Goal: Task Accomplishment & Management: Manage account settings

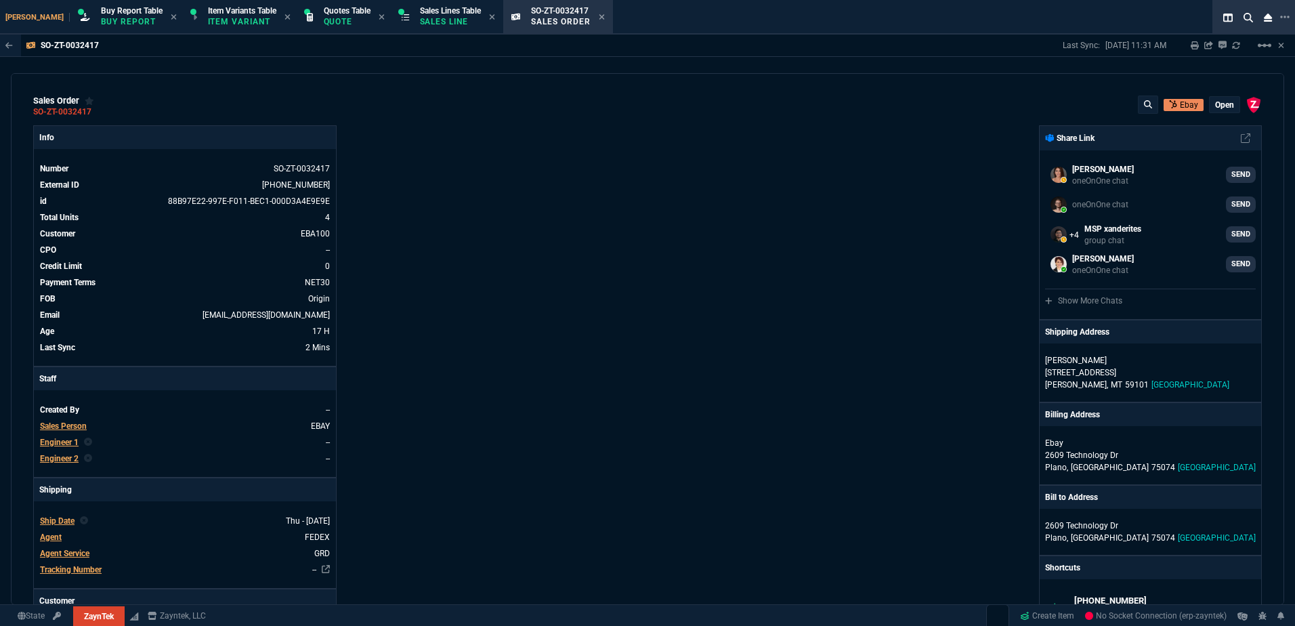
select select "1: BROV"
click at [423, 21] on p "Sales Line" at bounding box center [450, 21] width 61 height 11
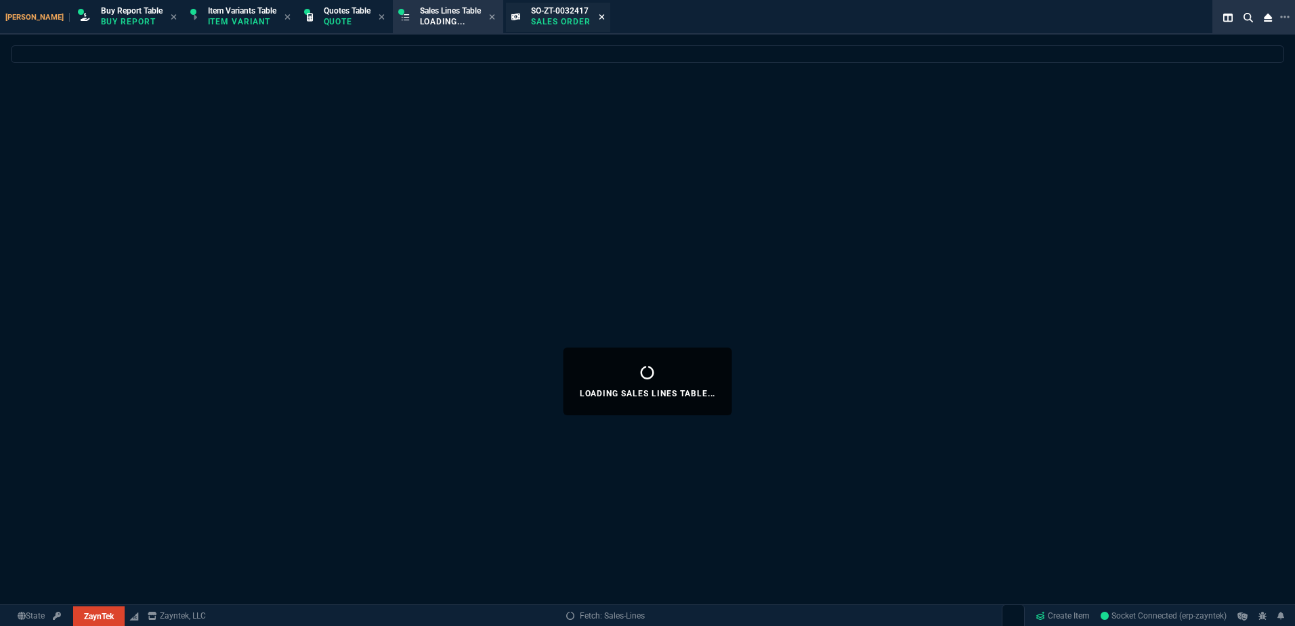
click at [599, 21] on fa-icon at bounding box center [602, 17] width 6 height 9
select select
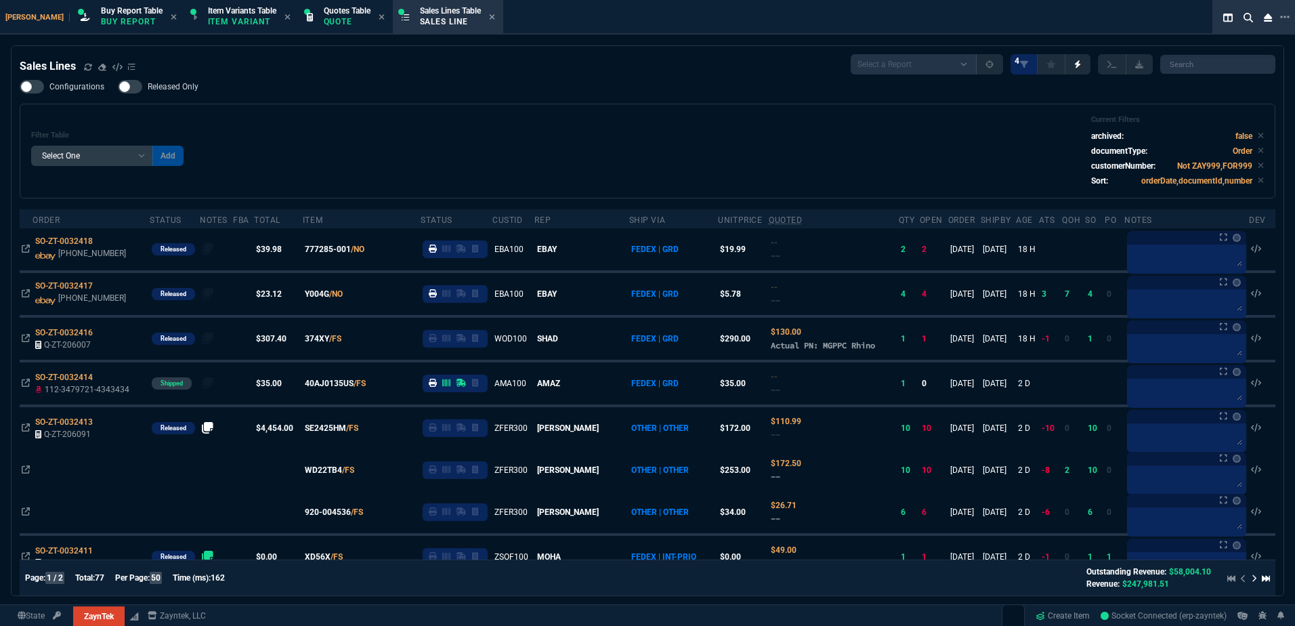
click at [439, 117] on div "Filter Table Select One Add Filter () Age () ATS () Cond (itemVariantCode) Cust…" at bounding box center [647, 151] width 1232 height 72
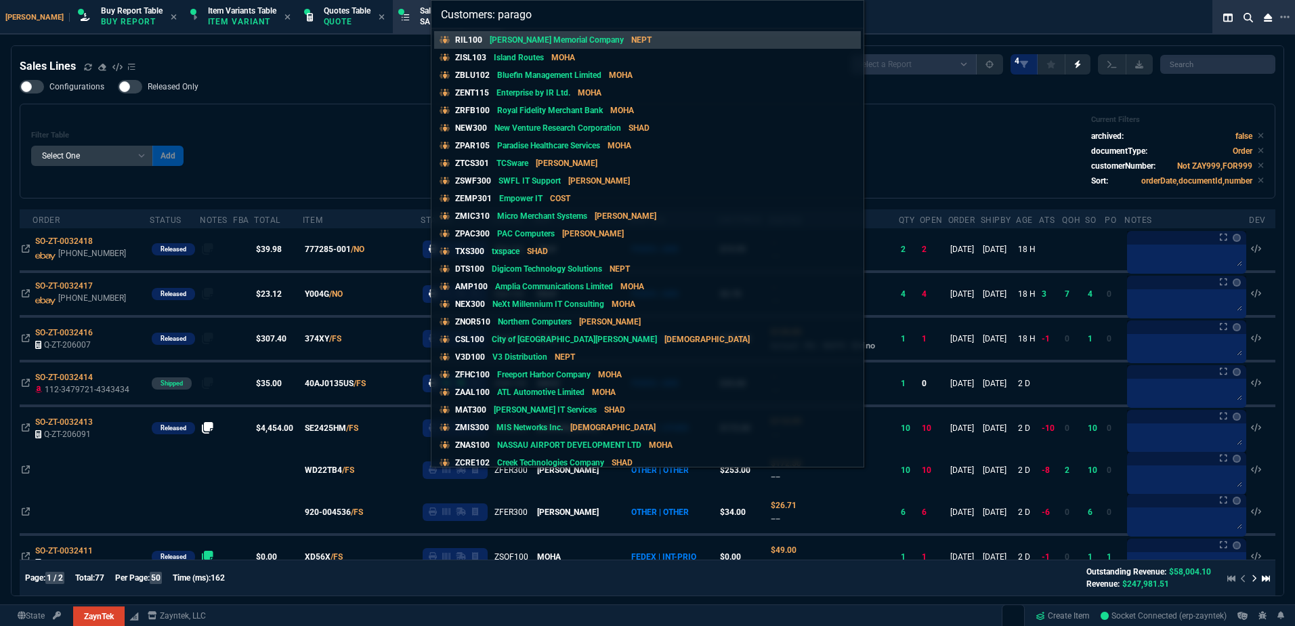
type input "Customers: paragon"
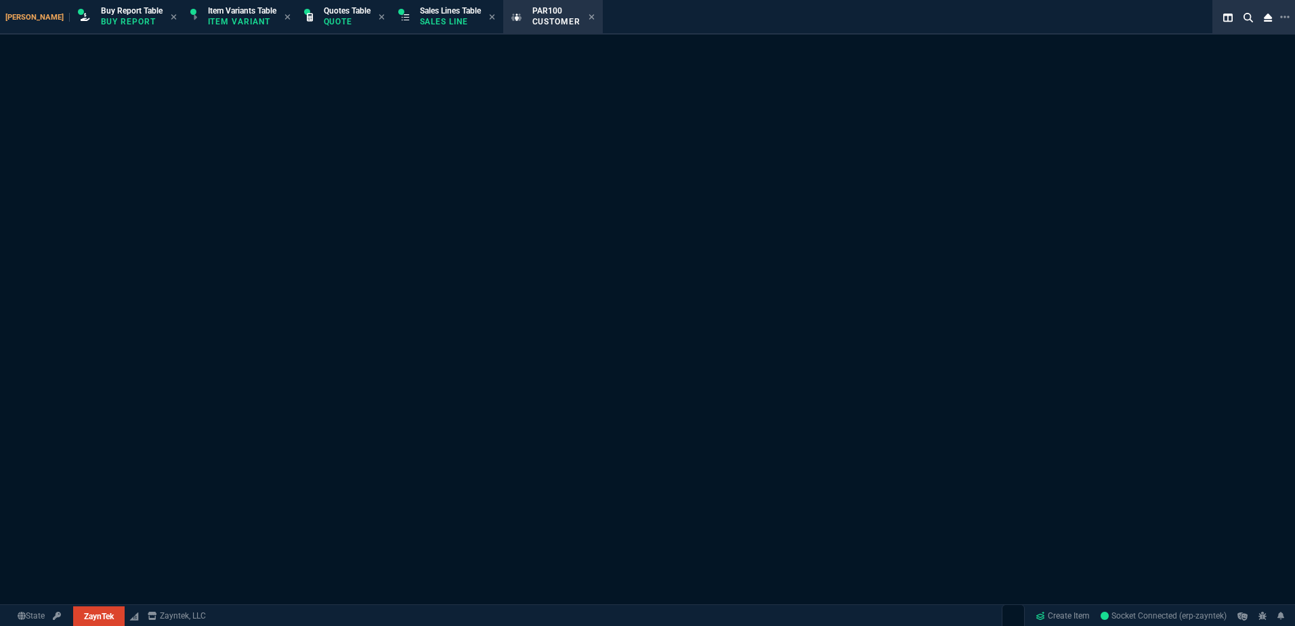
select select "1: quotes"
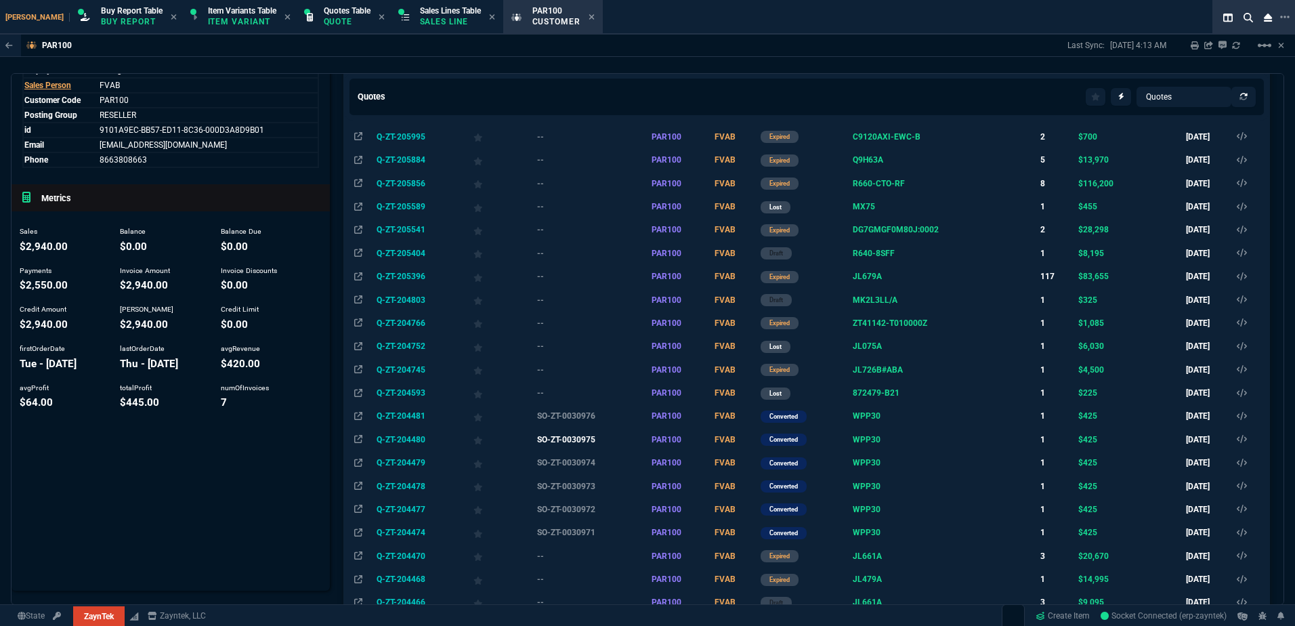
scroll to position [203, 0]
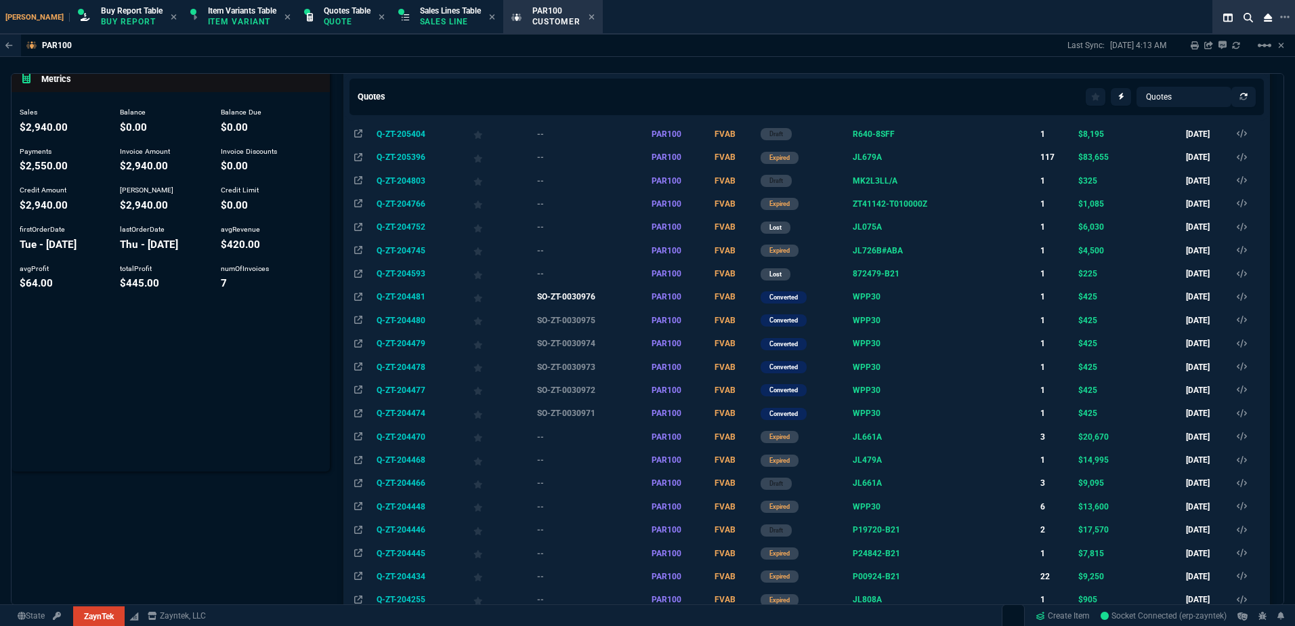
click at [580, 301] on td "SO-ZT-0030976" at bounding box center [592, 296] width 114 height 23
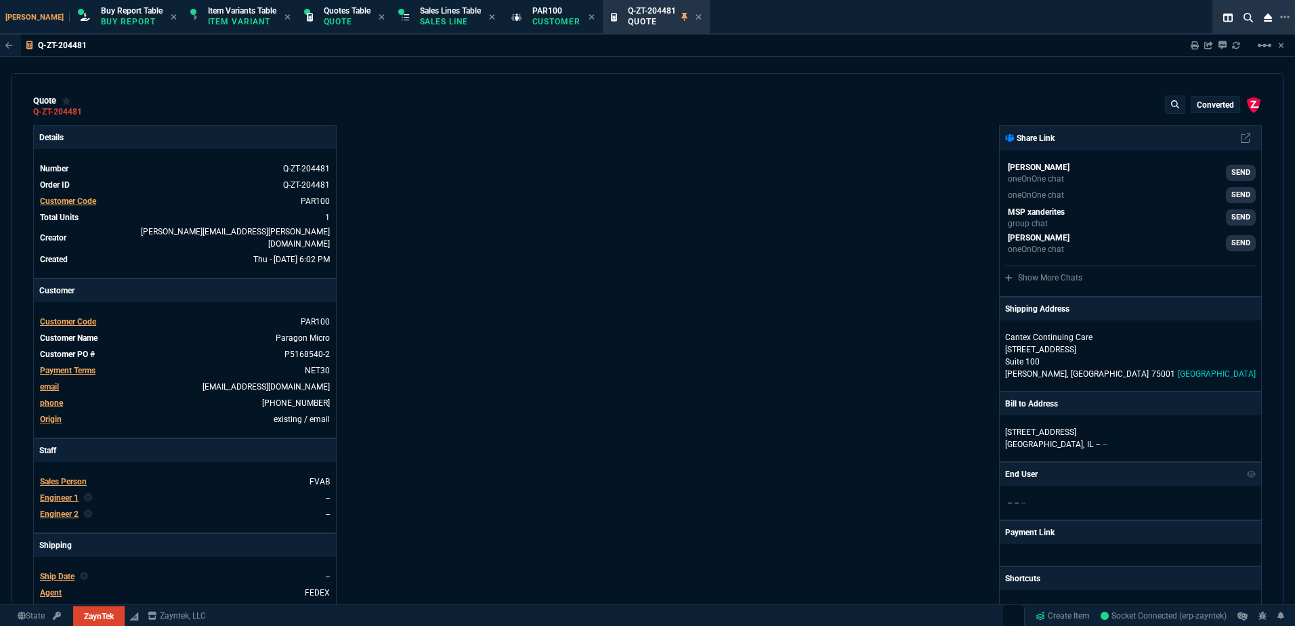
type input "21"
type input "89"
type input "300"
type input "-42"
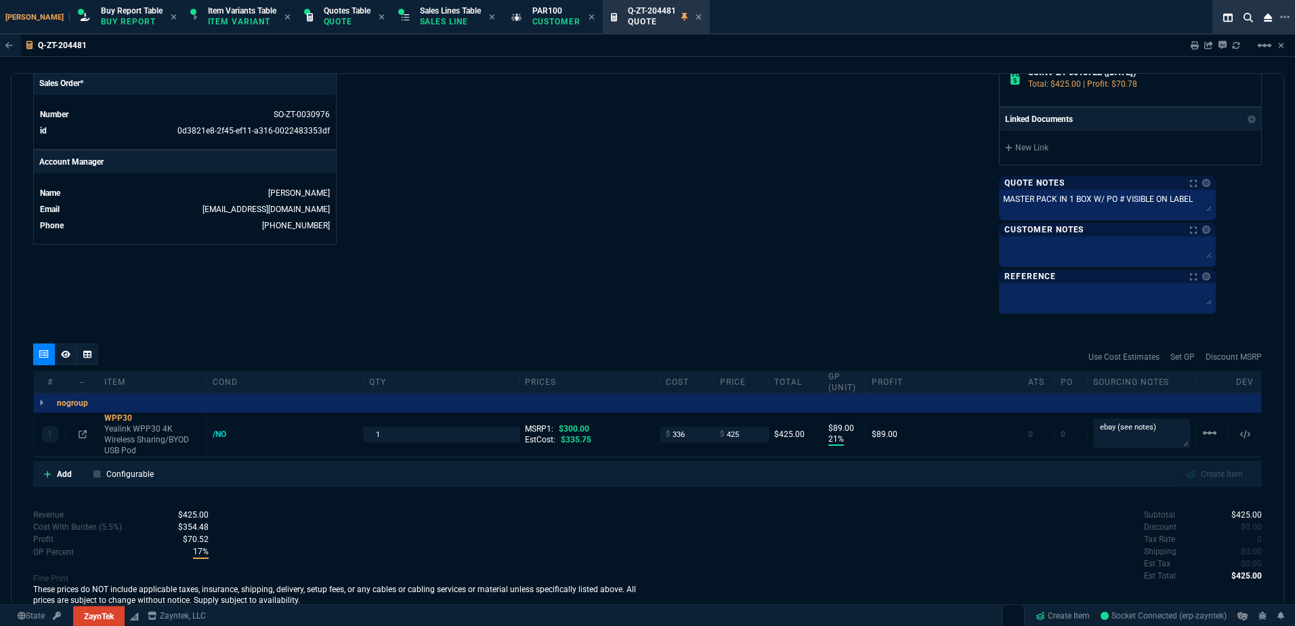
scroll to position [626, 0]
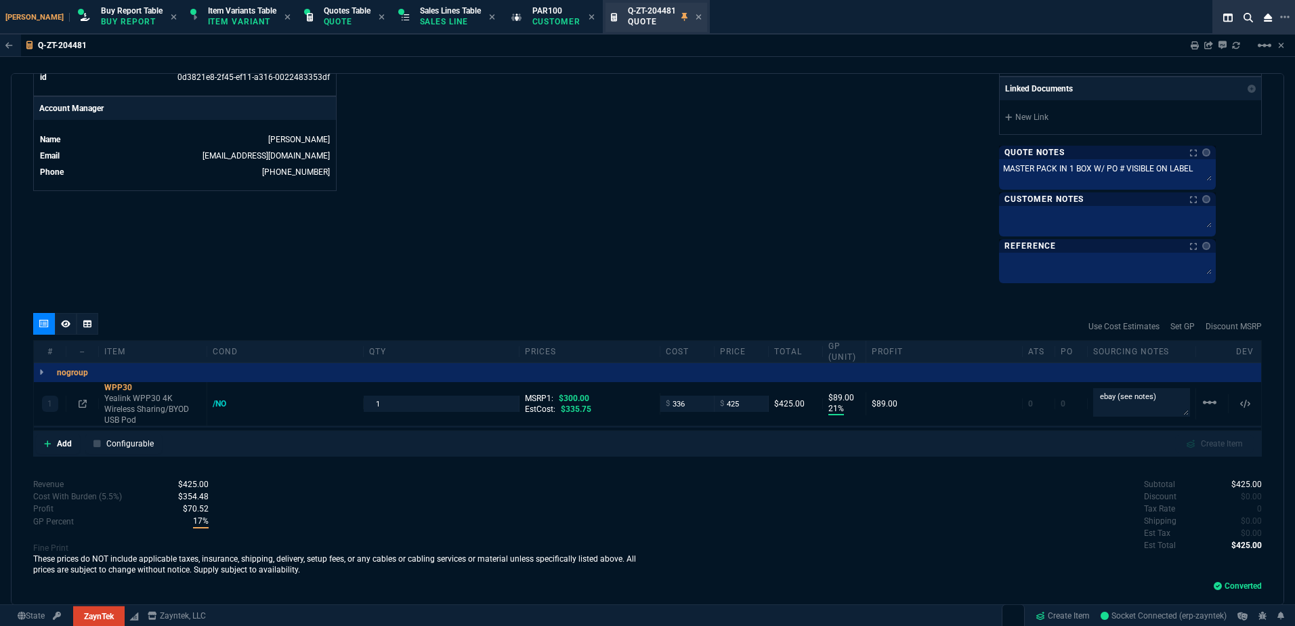
drag, startPoint x: 544, startPoint y: 26, endPoint x: 624, endPoint y: 25, distance: 79.2
click at [544, 26] on p "Customer" at bounding box center [556, 21] width 49 height 11
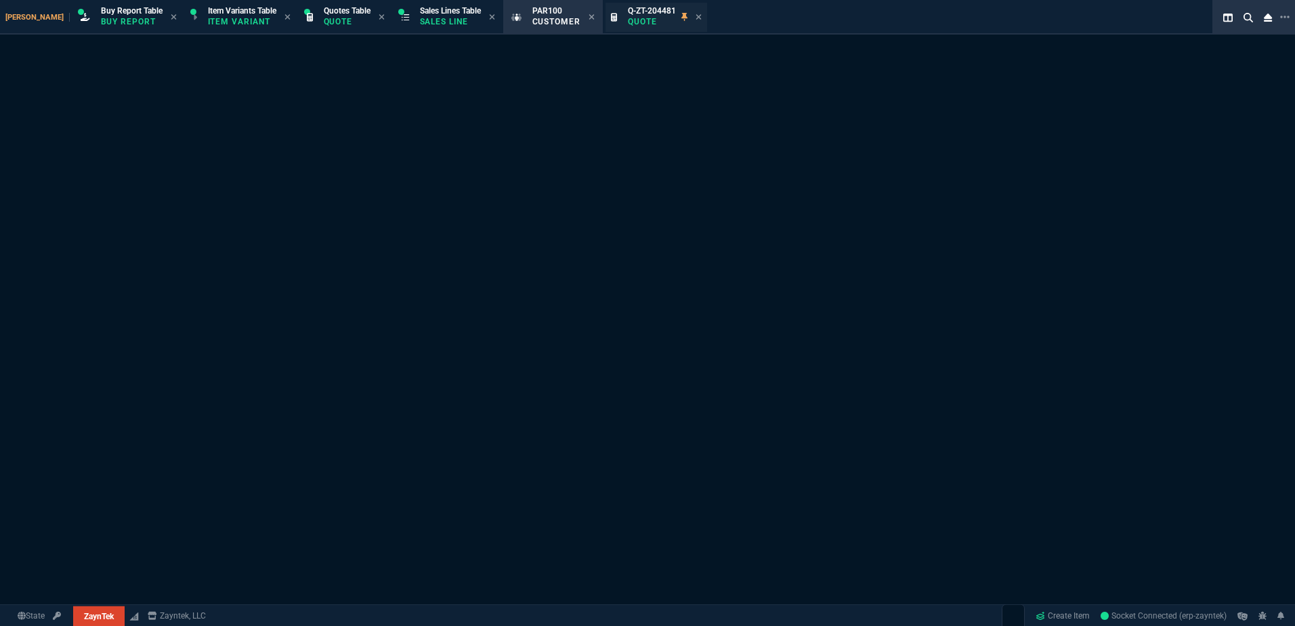
select select "1: quotes"
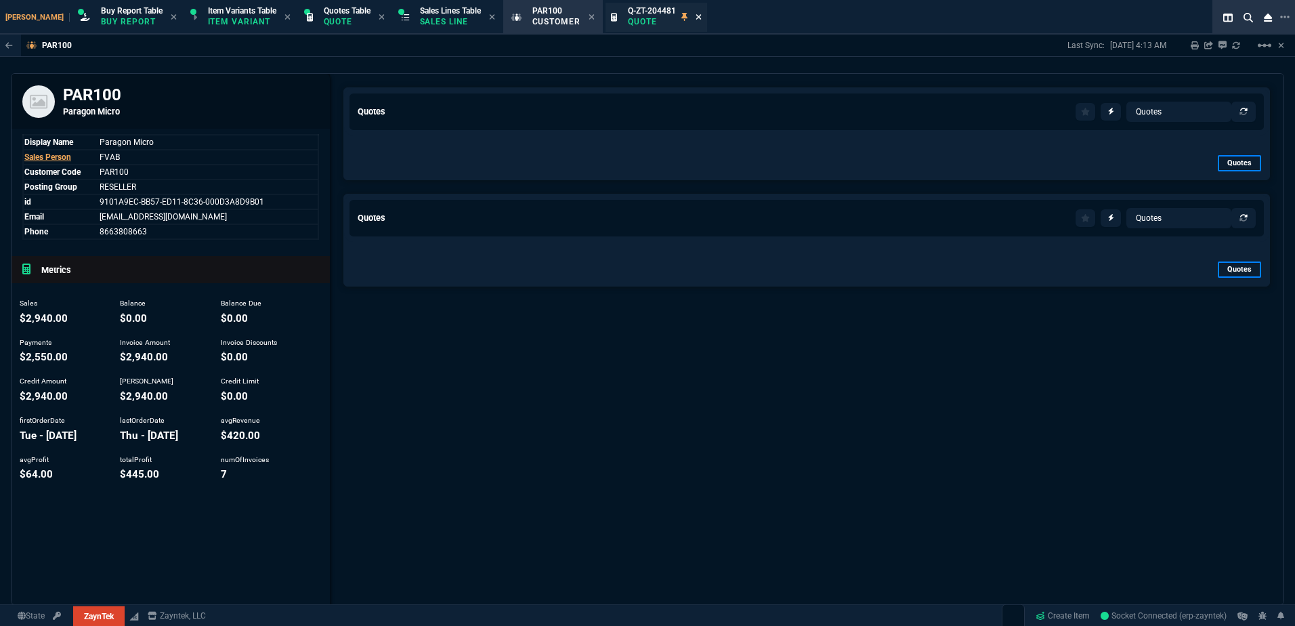
click at [695, 14] on icon at bounding box center [698, 17] width 6 height 8
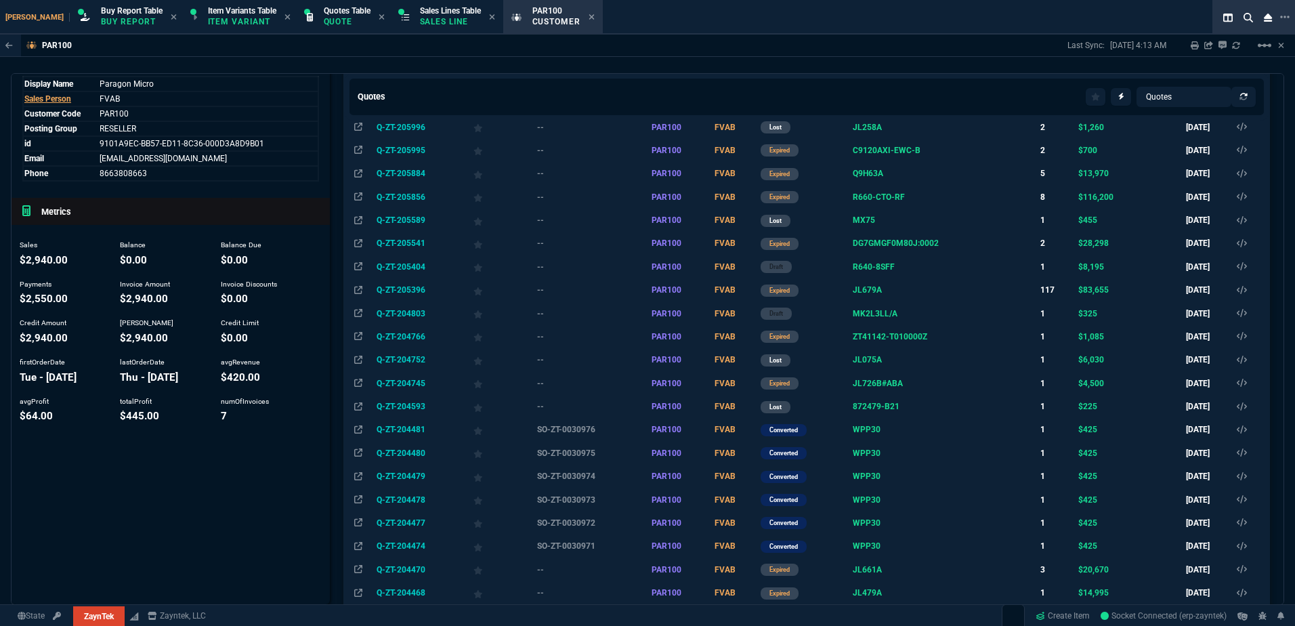
scroll to position [135, 0]
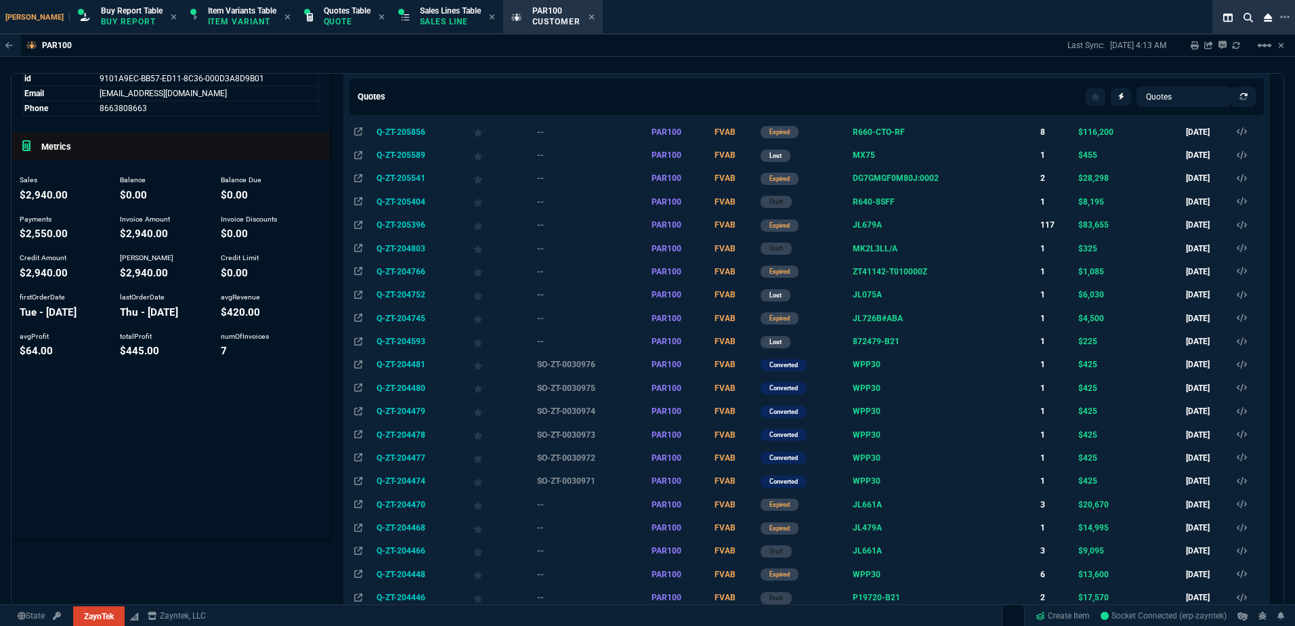
click at [589, 18] on icon at bounding box center [591, 16] width 5 height 5
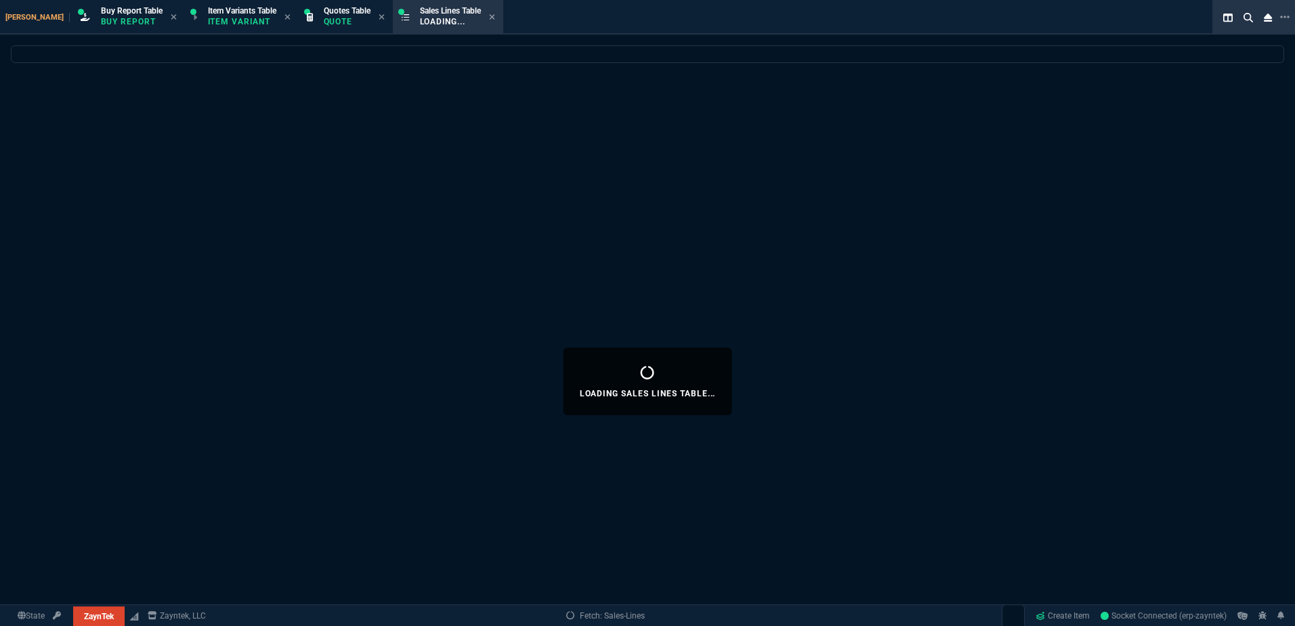
select select
